Goal: Find specific page/section: Find specific page/section

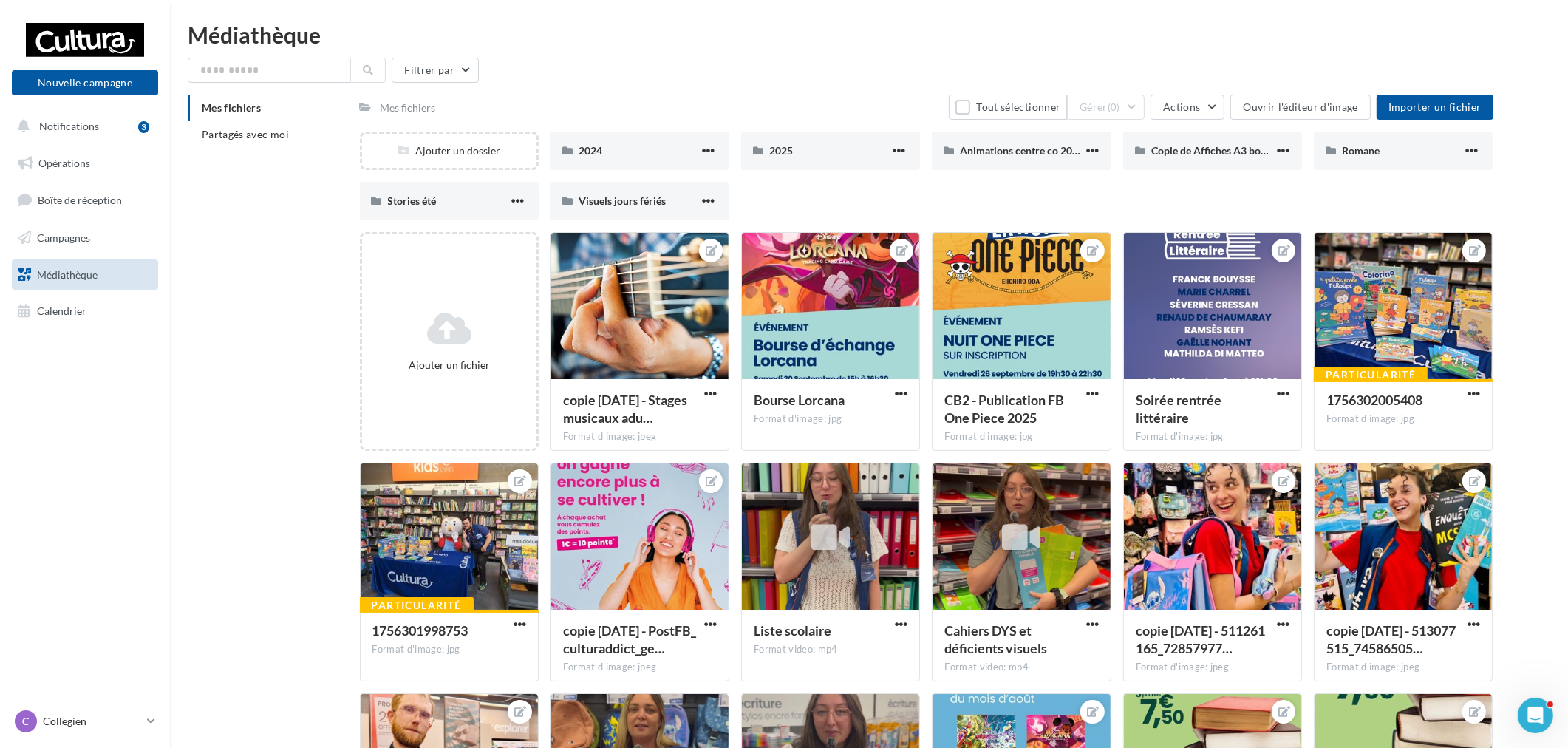
click at [97, 270] on span "Médiathèque" at bounding box center [68, 274] width 61 height 13
click at [261, 126] on li "Partagés avec moi" at bounding box center [268, 134] width 160 height 26
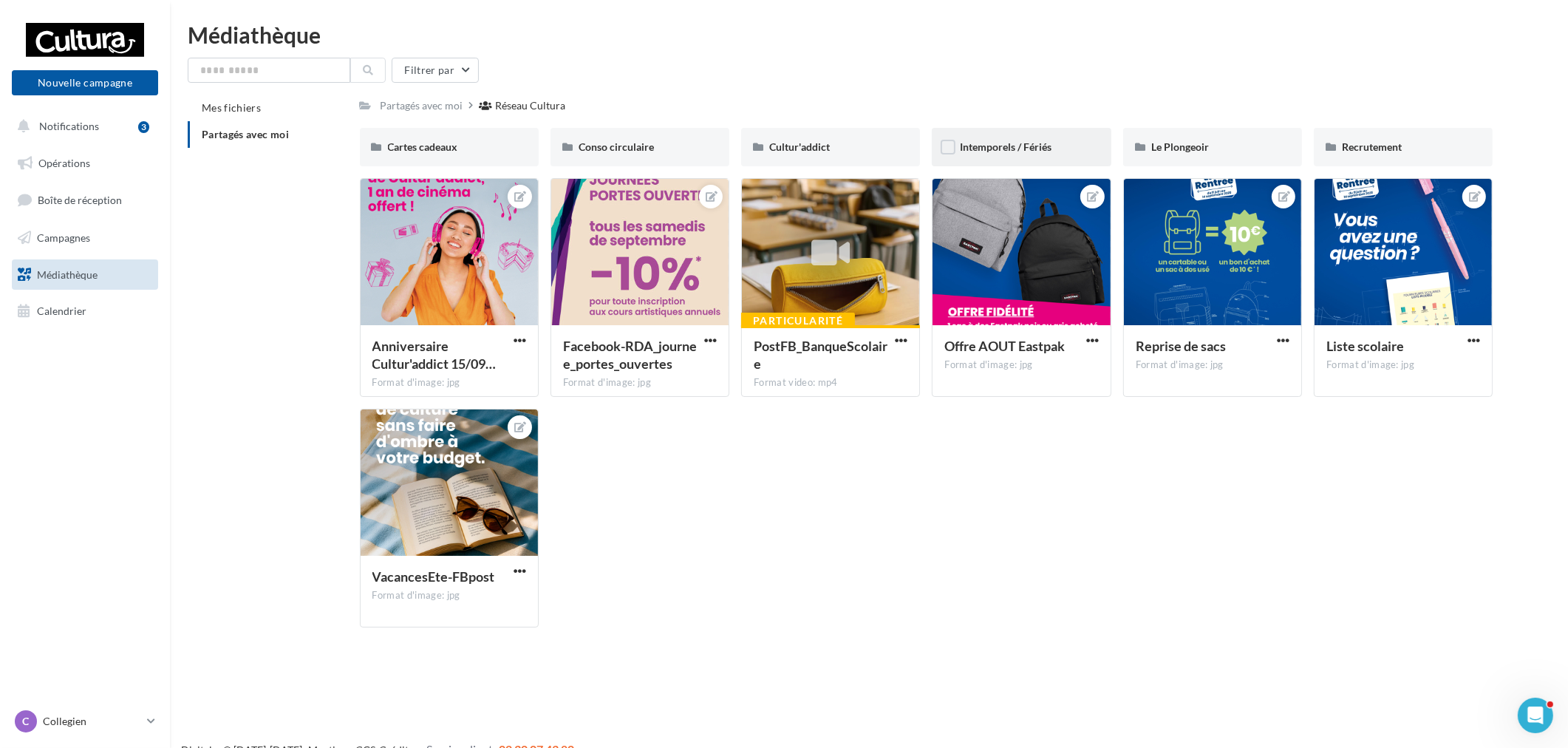
click at [1013, 153] on div "Intemporels / Fériés" at bounding box center [1021, 147] width 123 height 14
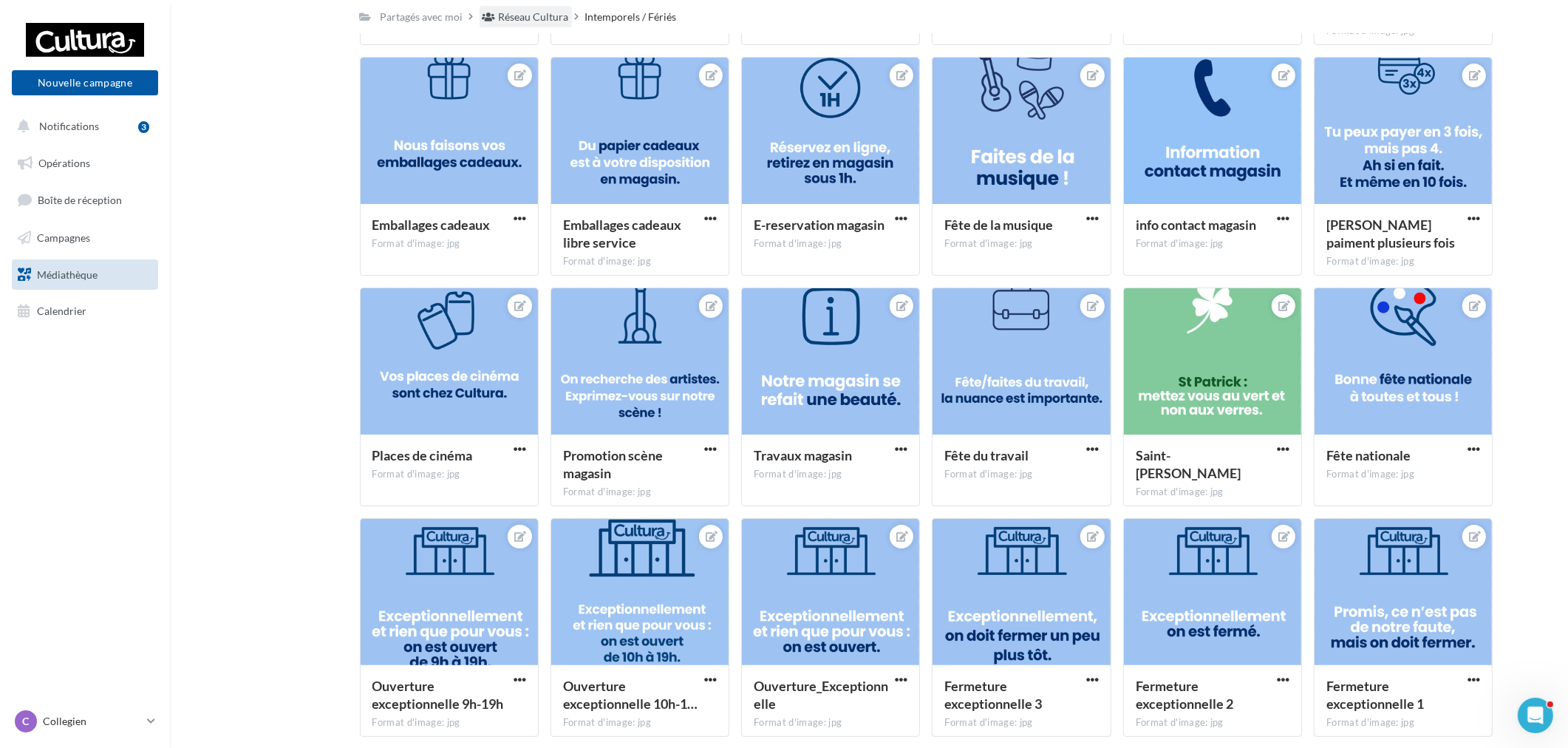
click at [549, 15] on div "Réseau Cultura" at bounding box center [533, 16] width 70 height 14
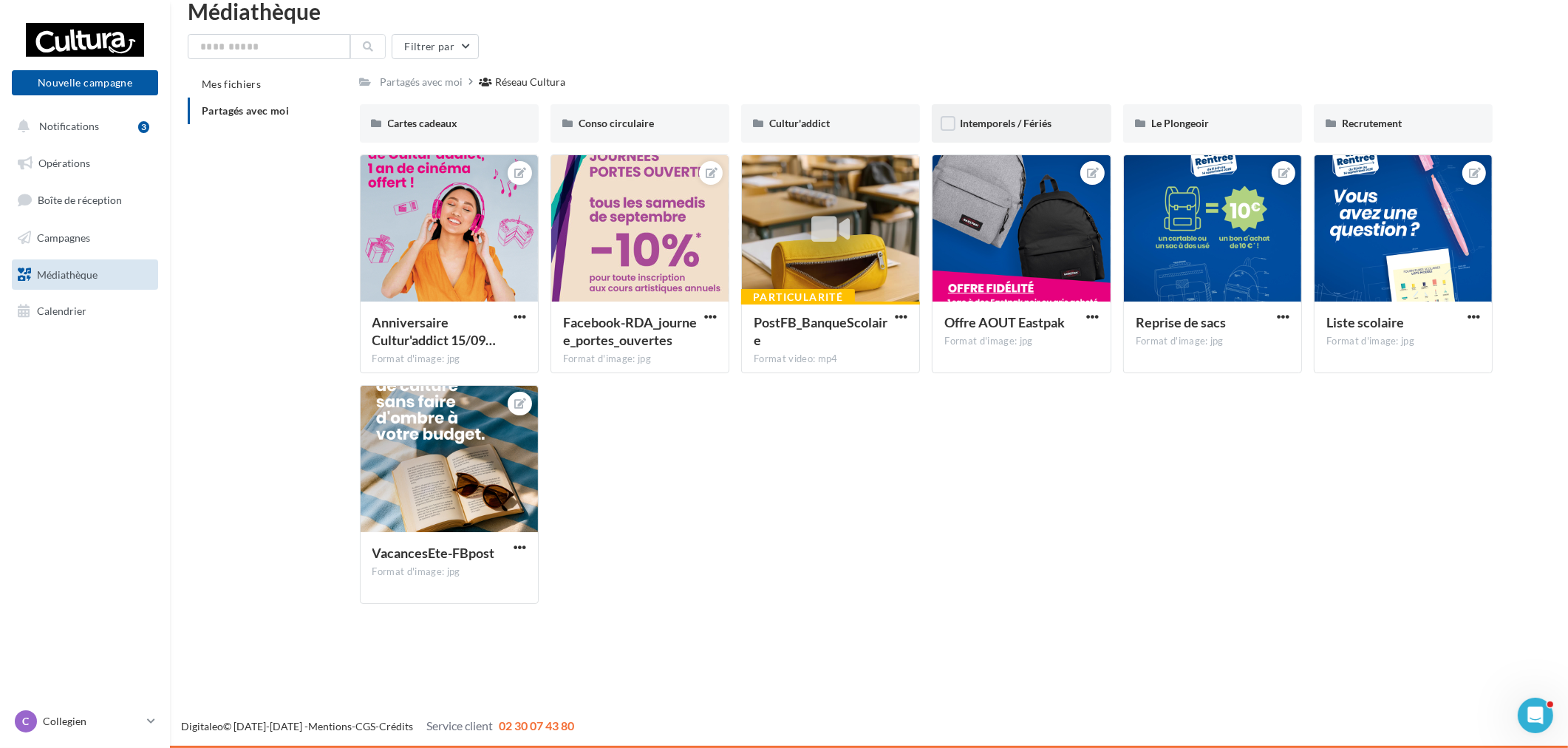
click at [1011, 119] on span "Intemporels / Fériés" at bounding box center [1006, 123] width 91 height 13
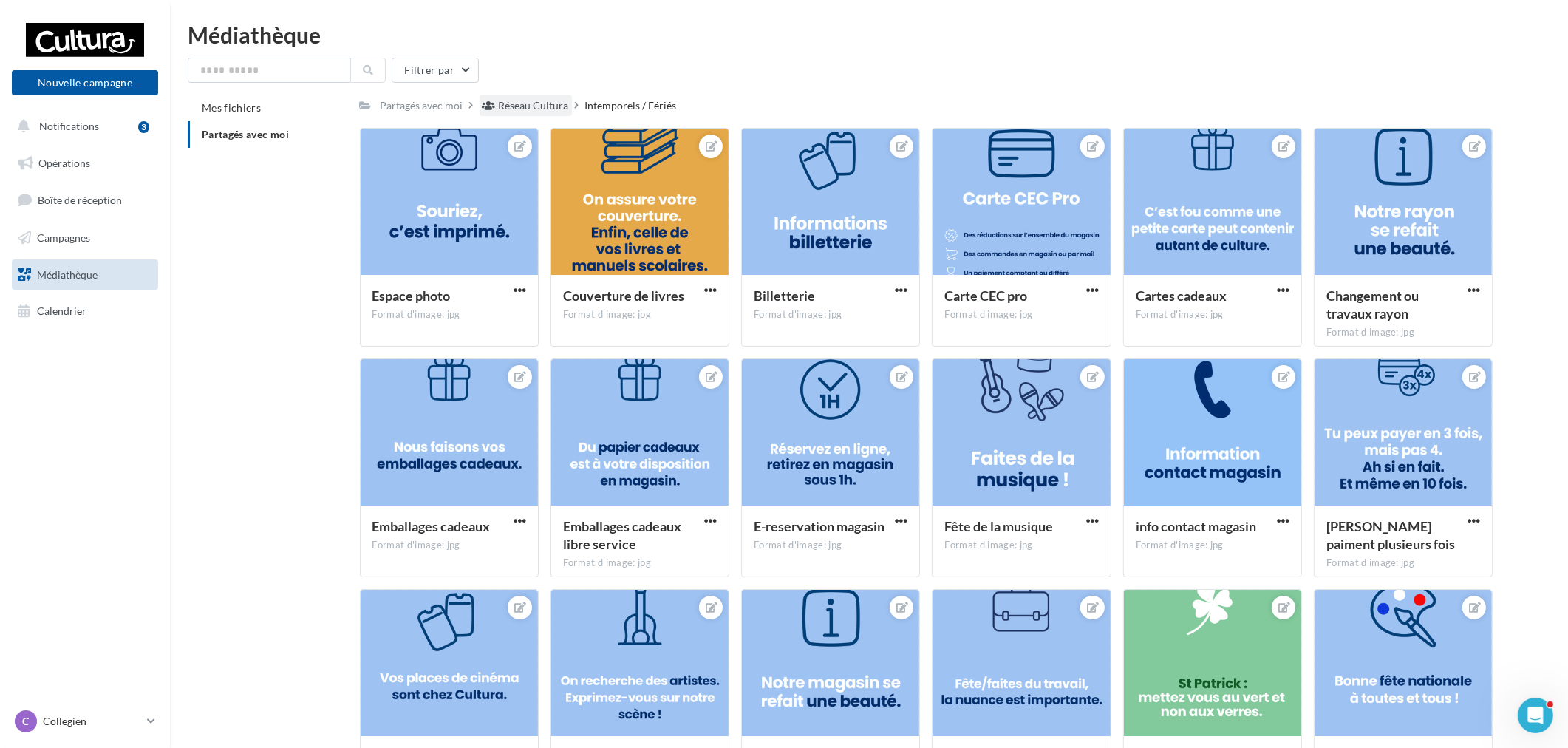
click at [548, 109] on div "Réseau Cultura" at bounding box center [533, 105] width 70 height 14
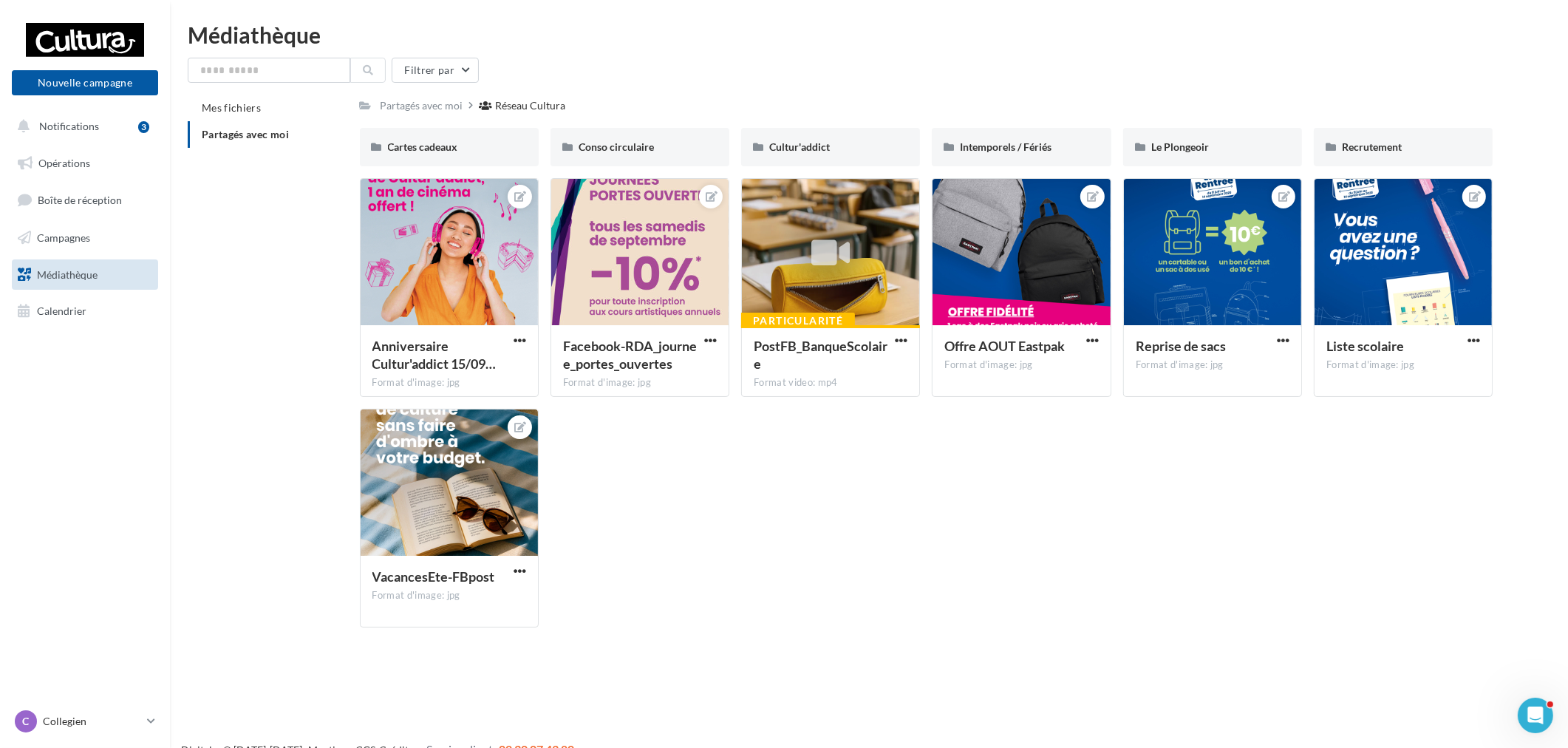
click at [1015, 573] on div "Anniversaire Cultur'addict 15/09… Format d'image: jpg Anniversaire Cultur'addic…" at bounding box center [932, 408] width 1146 height 462
